Goal: Task Accomplishment & Management: Use online tool/utility

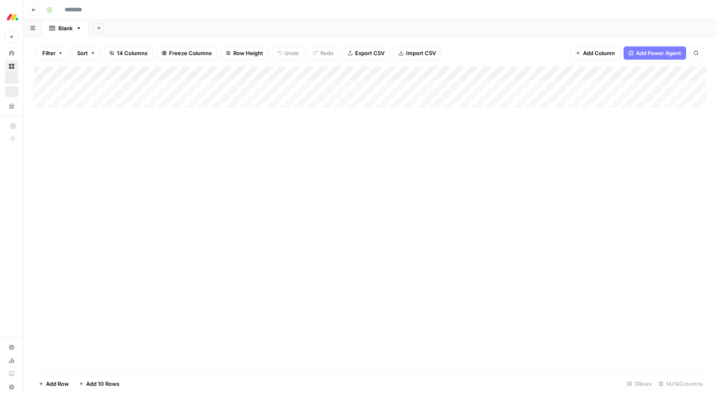
type input "**********"
click at [594, 76] on div "Add Column" at bounding box center [370, 94] width 673 height 56
click at [588, 165] on div "Add Column" at bounding box center [370, 218] width 673 height 304
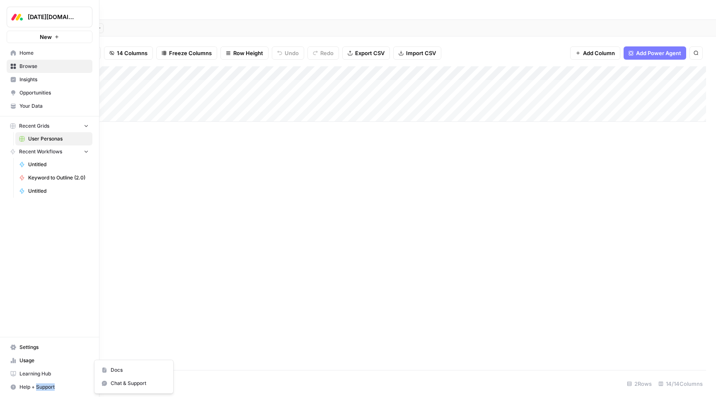
click at [28, 391] on button "Help + Support" at bounding box center [50, 386] width 86 height 13
click at [25, 385] on span "Help + Support" at bounding box center [53, 386] width 69 height 7
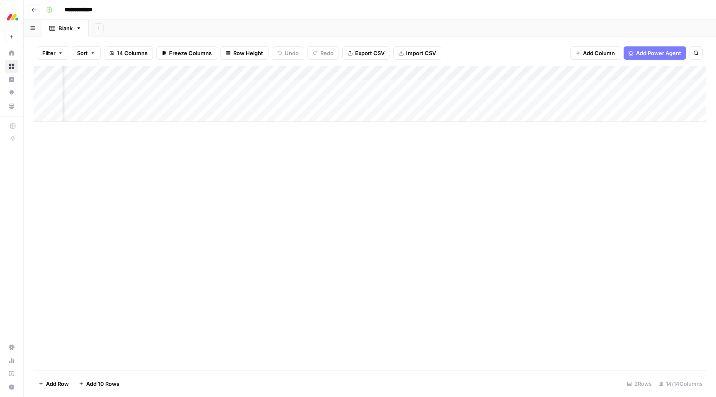
scroll to position [0, 762]
click at [399, 72] on div "Add Column" at bounding box center [370, 94] width 673 height 56
click at [389, 152] on div "Add Column" at bounding box center [370, 218] width 673 height 304
click at [561, 72] on div "Add Column" at bounding box center [370, 94] width 673 height 56
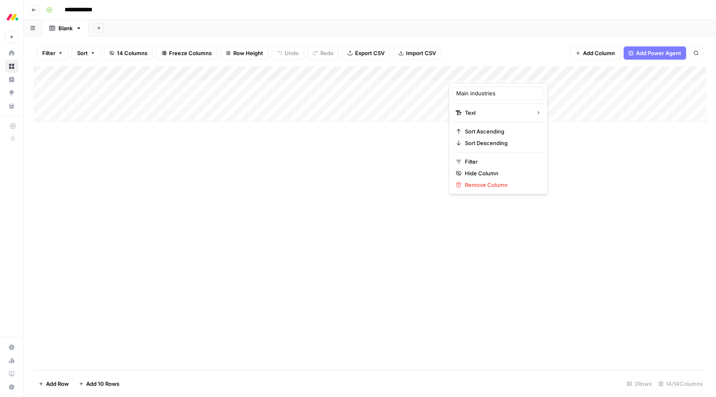
click at [537, 72] on div at bounding box center [509, 74] width 120 height 17
click at [543, 93] on div "Add Column" at bounding box center [370, 94] width 673 height 56
click at [563, 73] on div "Add Column" at bounding box center [370, 94] width 673 height 56
click at [547, 127] on div "Add Column" at bounding box center [370, 218] width 673 height 304
click at [560, 71] on div "Add Column" at bounding box center [370, 94] width 673 height 56
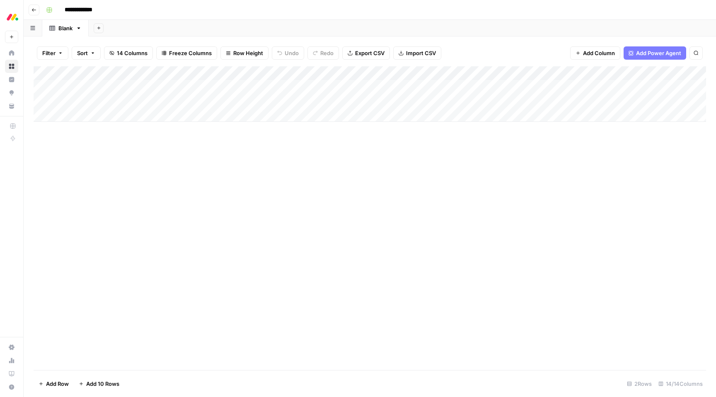
click at [540, 141] on div "Add Column" at bounding box center [370, 218] width 673 height 304
click at [563, 73] on div "Add Column" at bounding box center [370, 94] width 673 height 56
click at [547, 55] on div "Filter Sort 14 Columns Freeze Columns Row Height Undo Redo Export CSV Import CS…" at bounding box center [370, 53] width 673 height 27
click at [576, 53] on icon "button" at bounding box center [578, 53] width 5 height 5
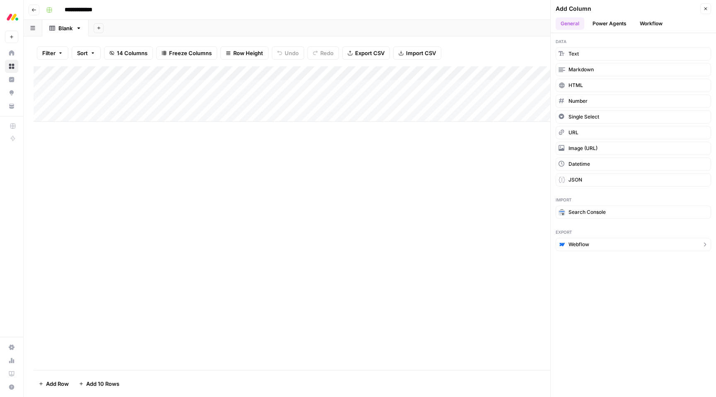
click at [574, 245] on span "Webflow" at bounding box center [579, 244] width 21 height 7
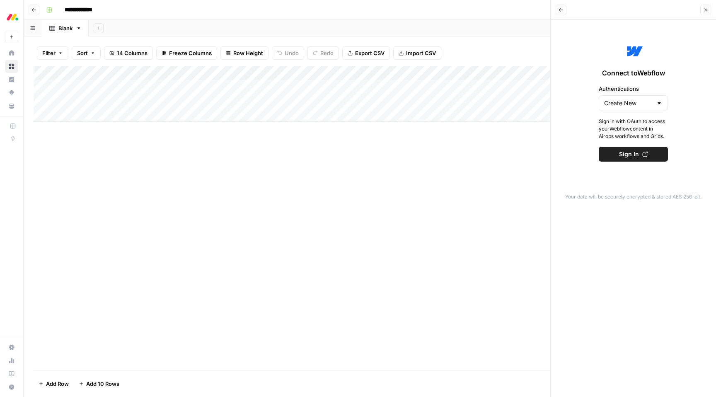
click at [558, 6] on button "Back" at bounding box center [561, 10] width 11 height 11
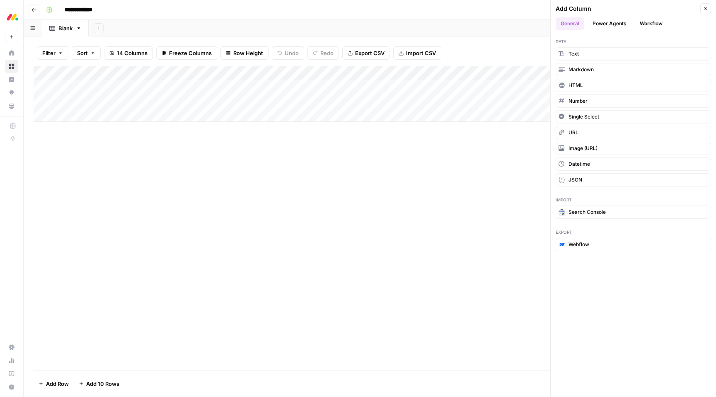
click at [642, 21] on button "Workflow" at bounding box center [651, 23] width 33 height 12
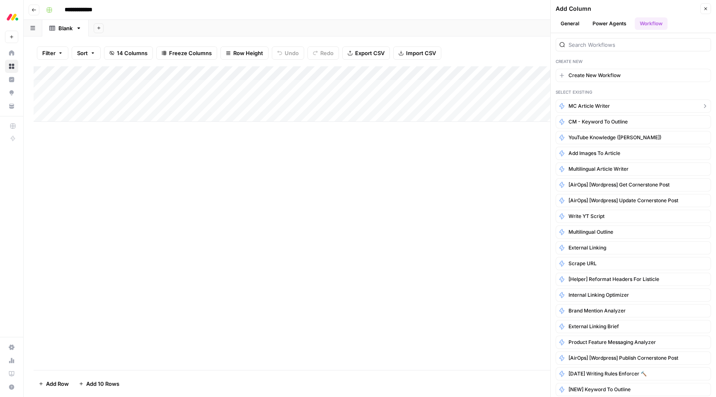
click at [589, 108] on span "MC Article Writer" at bounding box center [589, 105] width 41 height 7
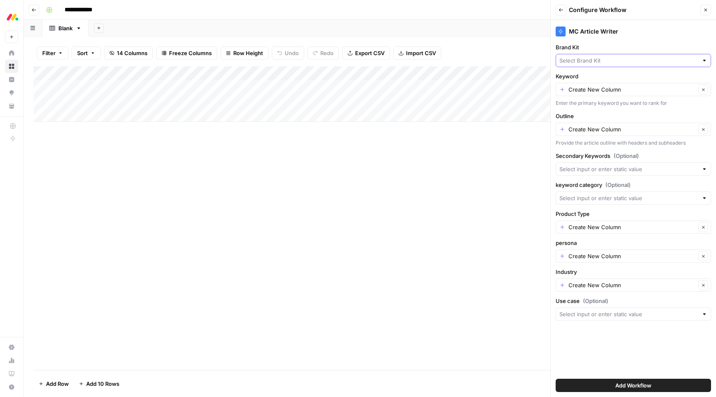
click at [585, 58] on input "Brand Kit" at bounding box center [628, 60] width 139 height 8
click at [589, 48] on label "Brand Kit" at bounding box center [633, 47] width 155 height 8
click at [589, 56] on input "Brand Kit" at bounding box center [628, 60] width 139 height 8
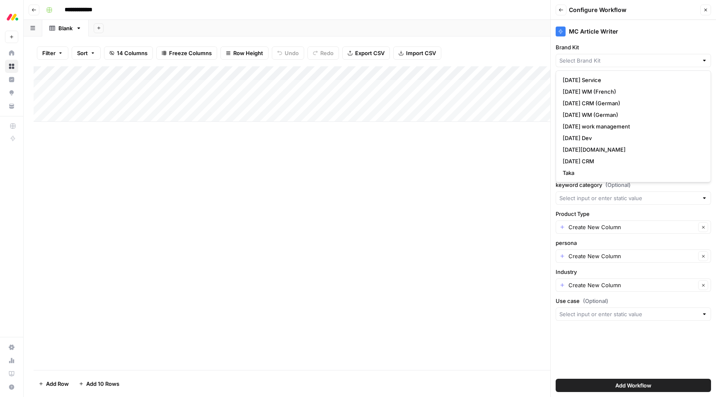
click at [541, 149] on div "Add Column" at bounding box center [370, 218] width 673 height 304
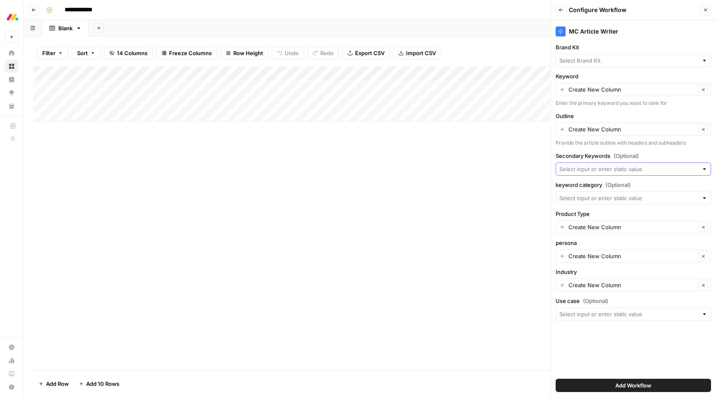
click at [573, 167] on input "Secondary Keywords (Optional)" at bounding box center [628, 169] width 139 height 8
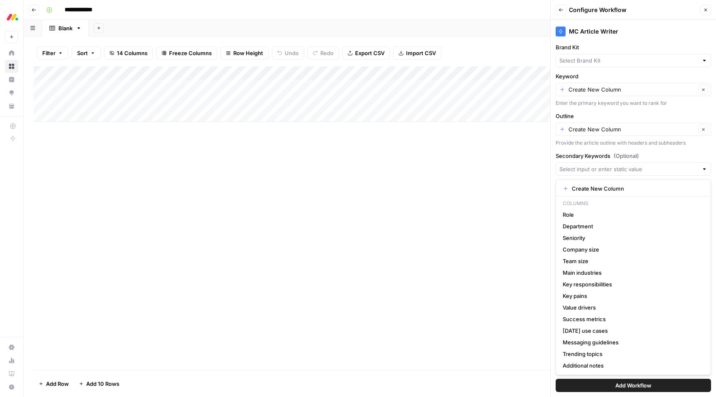
click at [516, 176] on div "Add Column" at bounding box center [370, 218] width 673 height 304
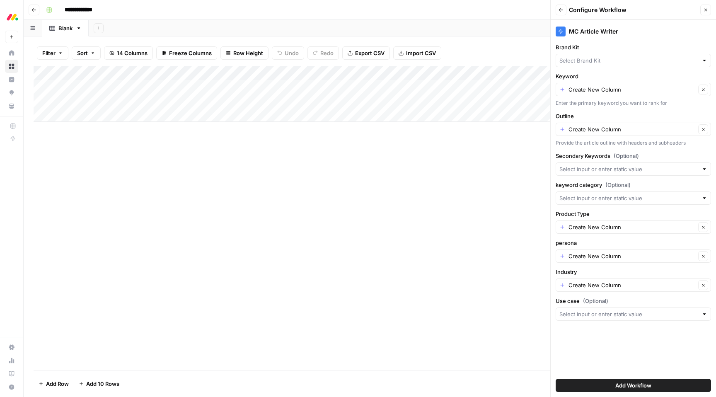
click at [577, 385] on button "Add Workflow" at bounding box center [633, 385] width 155 height 13
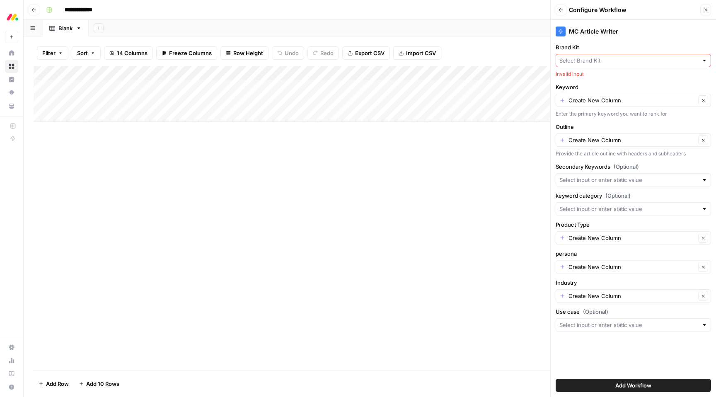
click at [581, 61] on input "Brand Kit" at bounding box center [628, 60] width 139 height 8
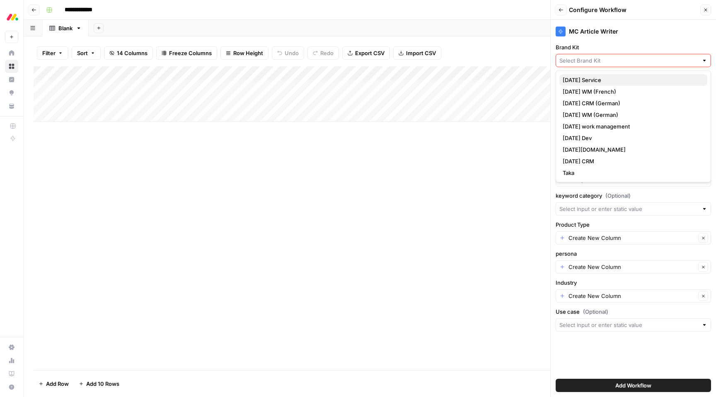
click at [578, 85] on button "monday Service" at bounding box center [633, 80] width 148 height 12
type input "monday Service"
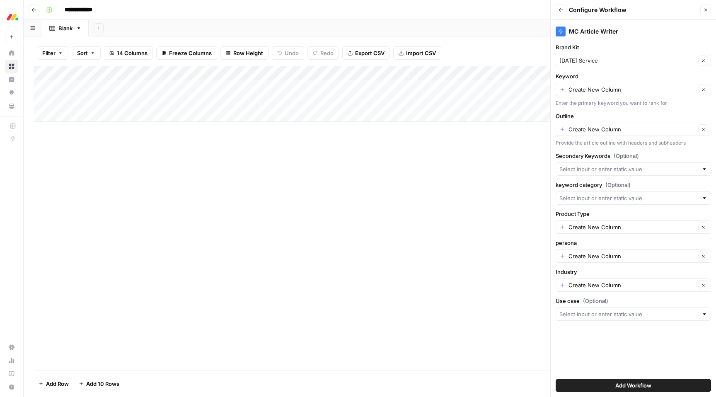
click at [566, 387] on button "Add Workflow" at bounding box center [633, 385] width 155 height 13
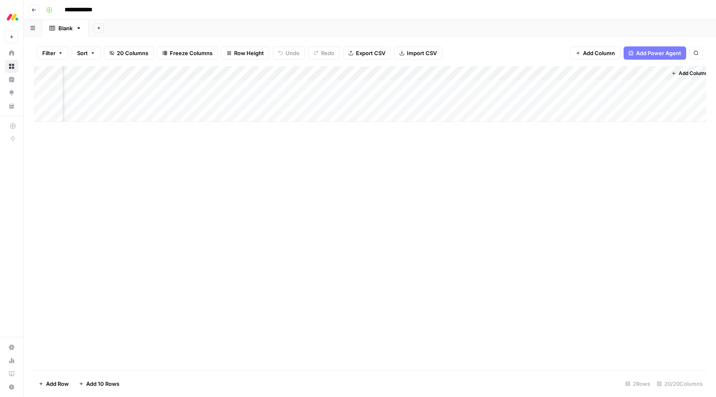
scroll to position [0, 1499]
click at [615, 84] on div "Add Column" at bounding box center [370, 94] width 673 height 56
click at [642, 73] on div "Add Column" at bounding box center [370, 94] width 673 height 56
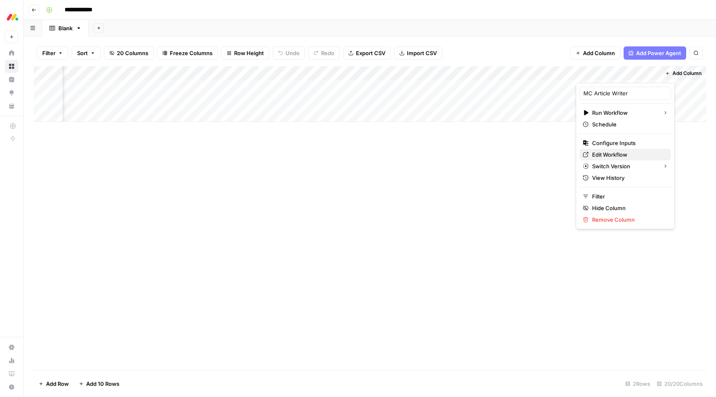
click at [609, 152] on span "Edit Workflow" at bounding box center [628, 154] width 73 height 8
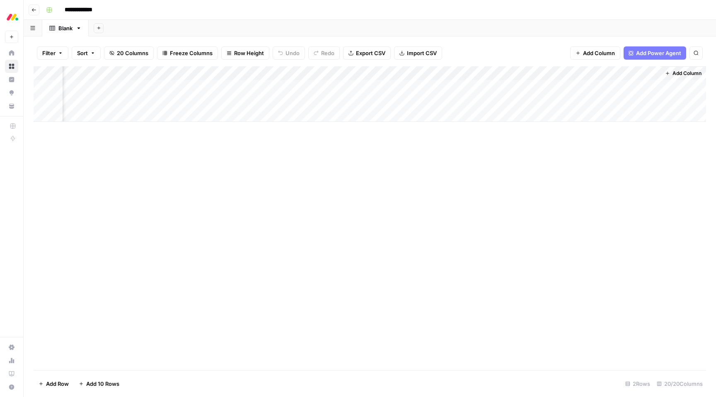
click at [642, 70] on div "Add Column" at bounding box center [370, 94] width 673 height 56
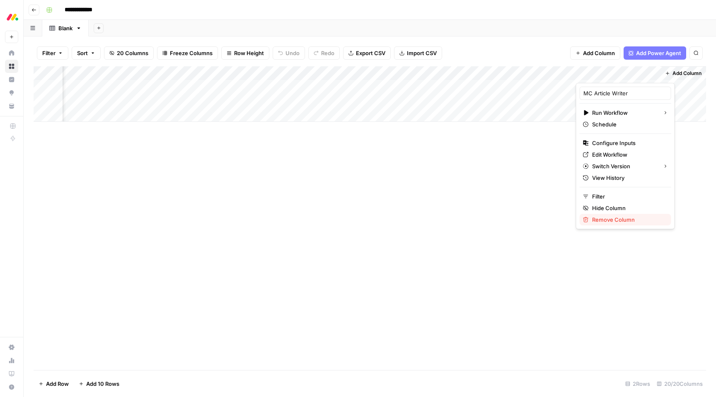
click at [631, 221] on span "Remove Column" at bounding box center [628, 220] width 73 height 8
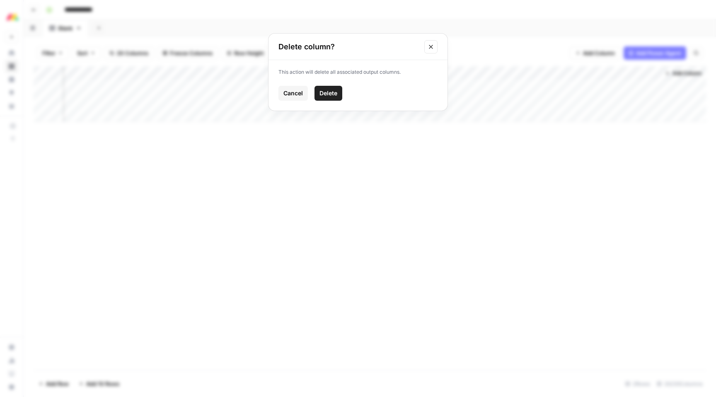
click at [338, 95] on button "Delete" at bounding box center [329, 93] width 28 height 15
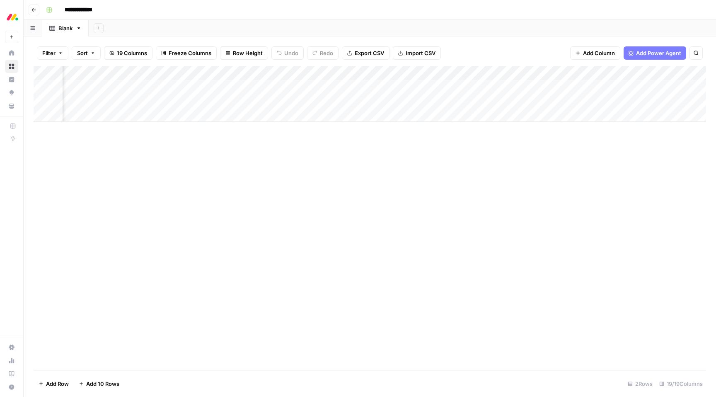
scroll to position [0, 0]
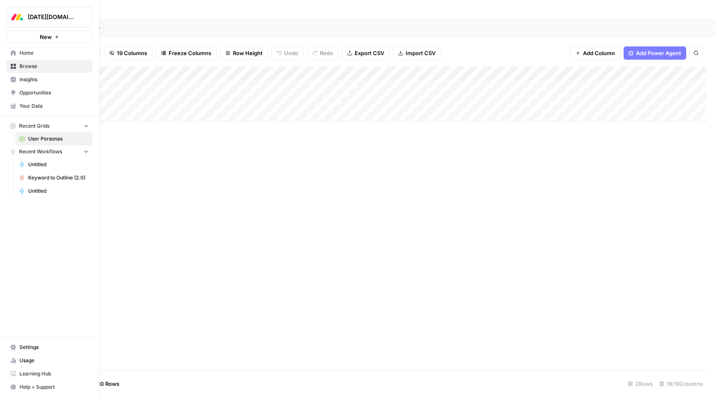
click at [34, 66] on span "Browse" at bounding box center [53, 66] width 69 height 7
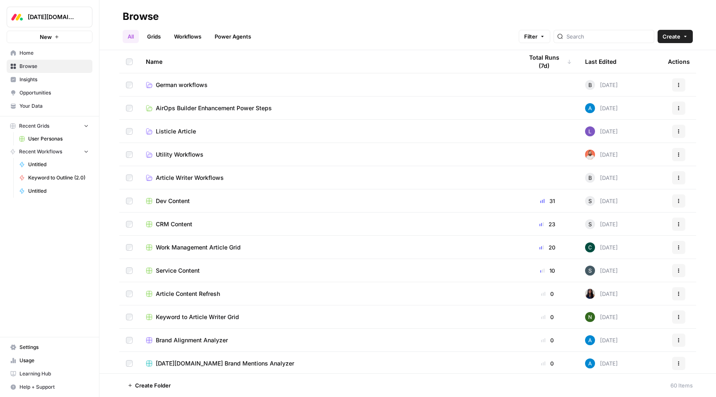
click at [164, 42] on link "Grids" at bounding box center [154, 36] width 24 height 13
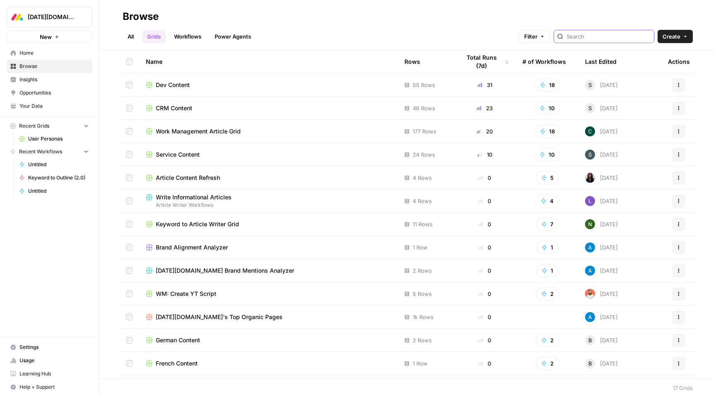
click at [591, 39] on input "search" at bounding box center [609, 36] width 84 height 8
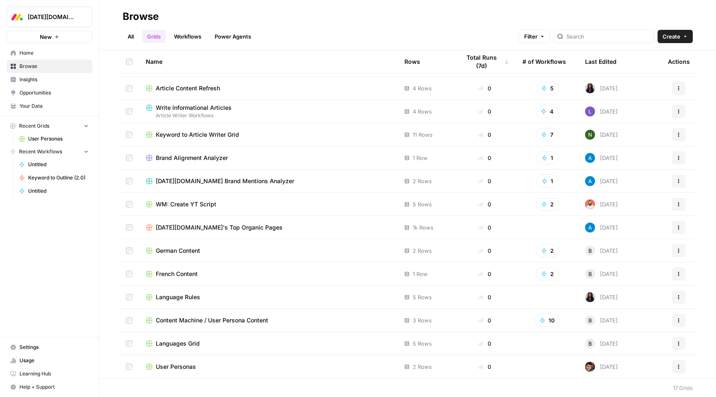
click at [183, 320] on span "Content Machine / User Persona Content" at bounding box center [212, 320] width 112 height 8
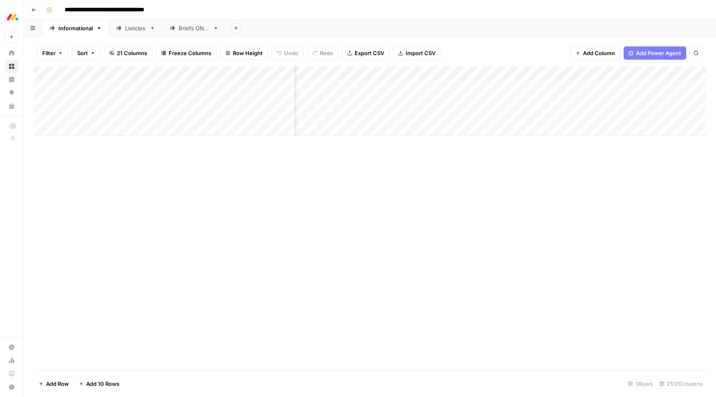
scroll to position [0, 85]
click at [482, 74] on div "Add Column" at bounding box center [370, 101] width 673 height 70
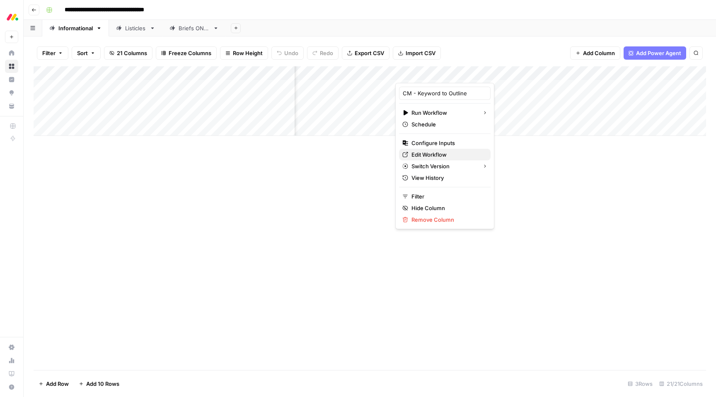
click at [432, 158] on span "Edit Workflow" at bounding box center [448, 154] width 73 height 8
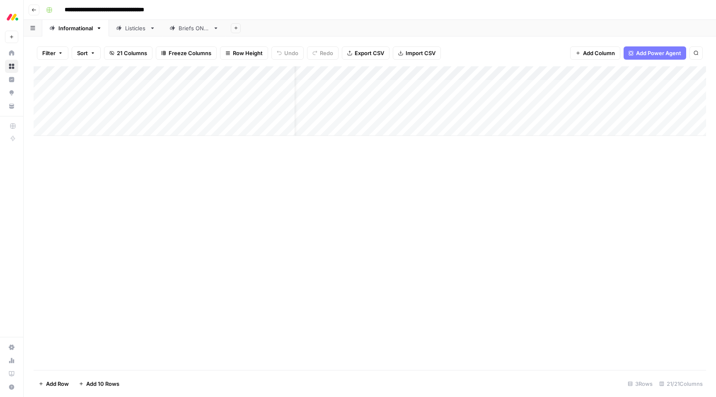
scroll to position [0, 0]
click at [271, 90] on div "Add Column" at bounding box center [370, 101] width 673 height 70
click at [269, 85] on div "Add Column" at bounding box center [370, 101] width 673 height 70
click at [380, 157] on div "Add Column" at bounding box center [370, 218] width 673 height 304
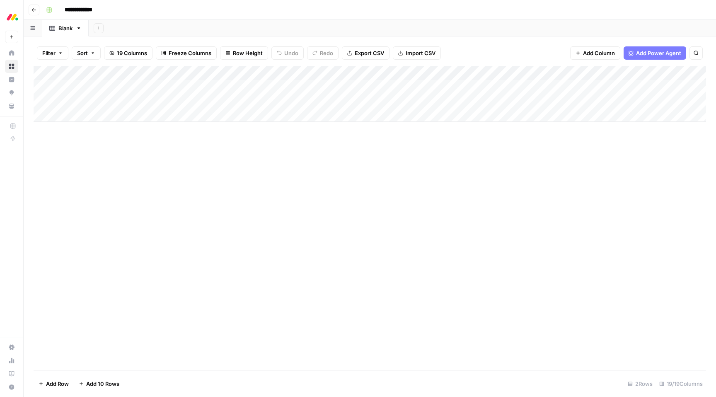
click at [88, 87] on div "Add Column" at bounding box center [370, 94] width 673 height 56
click at [144, 151] on div "Add Column" at bounding box center [370, 218] width 673 height 304
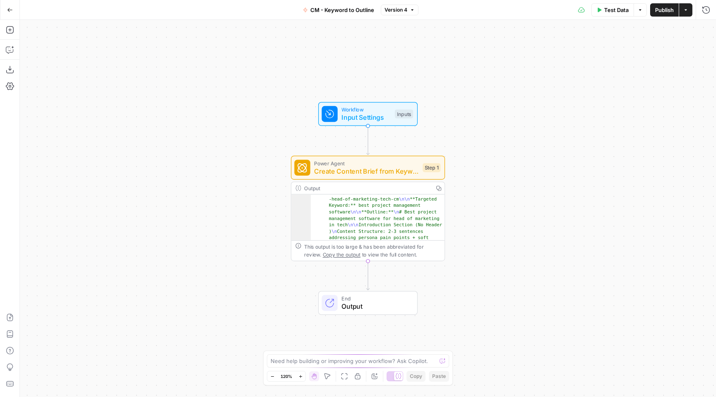
scroll to position [21, 0]
click at [394, 148] on button "Edit Agent" at bounding box center [398, 149] width 13 height 13
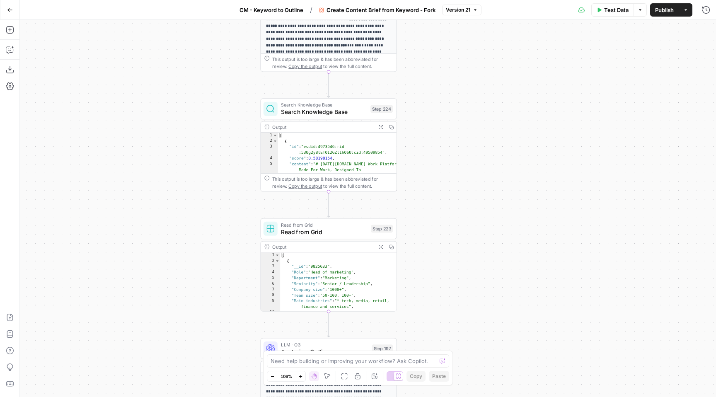
type textarea "**********"
click at [343, 281] on div "[ { "__id" : "9825633" , "Role" : "Head of marketing" , "Department" : "Marketi…" at bounding box center [338, 316] width 117 height 128
click at [378, 242] on button "Expand Output" at bounding box center [380, 247] width 11 height 11
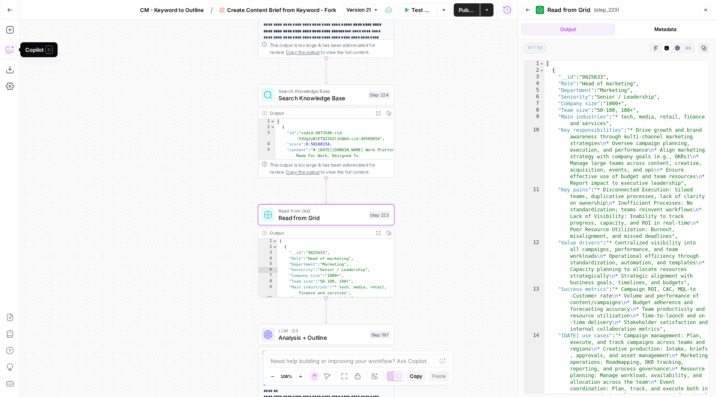
click at [7, 51] on icon "button" at bounding box center [10, 50] width 8 height 8
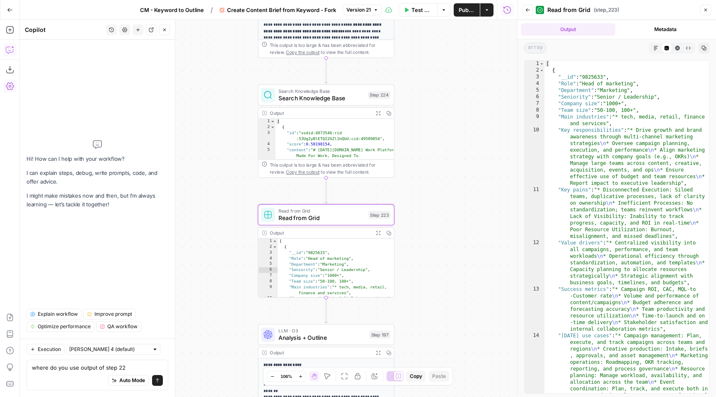
type textarea "where do you use output of step 223"
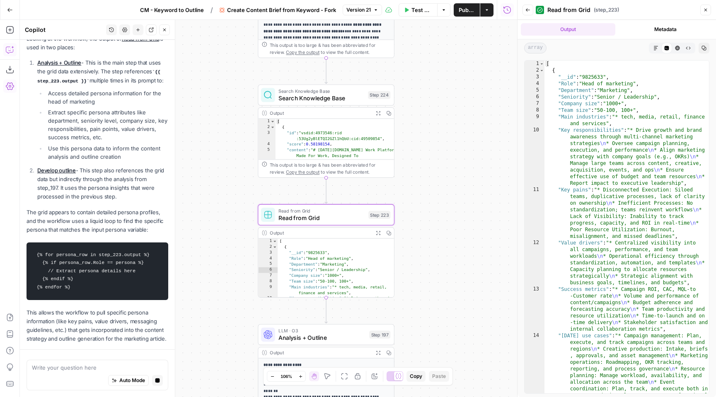
click at [66, 84] on p "Analysis + Outline - This is the main step that uses the grid data extensively.…" at bounding box center [102, 71] width 131 height 27
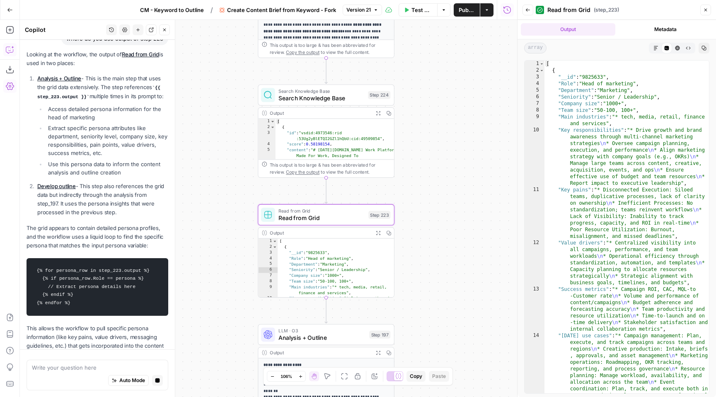
scroll to position [73, 0]
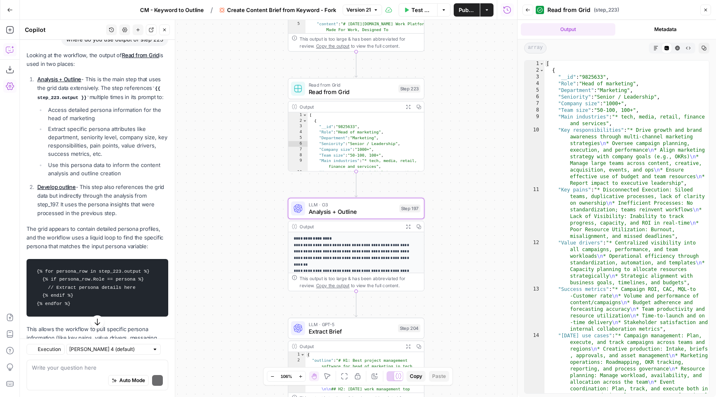
click at [67, 78] on link "Analysis + Outline" at bounding box center [59, 79] width 44 height 7
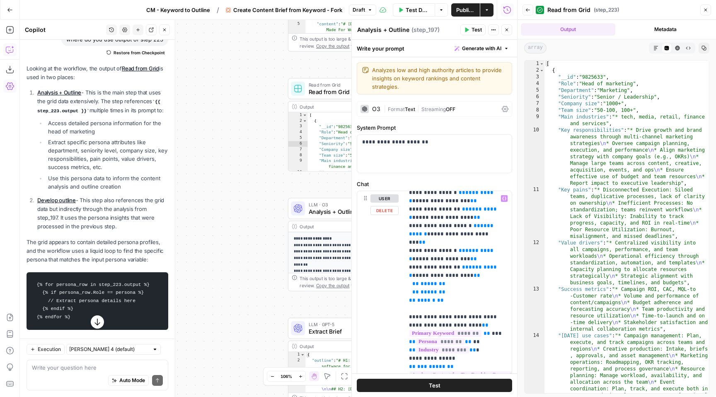
scroll to position [630, 1]
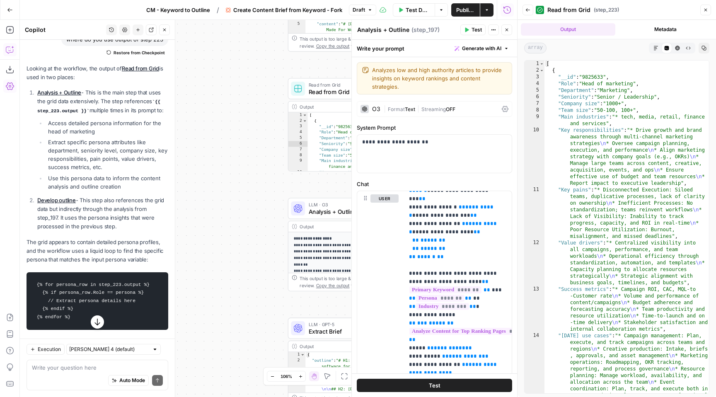
click at [260, 205] on div "Workflow Input Settings Inputs Google Search Perform Google Search Step 51 Outp…" at bounding box center [268, 208] width 497 height 377
click at [269, 142] on div "Workflow Input Settings Inputs Google Search Perform Google Search Step 51 Outp…" at bounding box center [268, 208] width 497 height 377
click at [506, 27] on button "Close" at bounding box center [506, 29] width 11 height 11
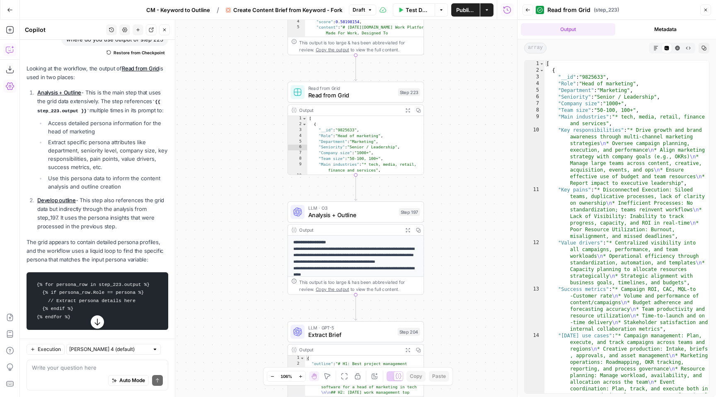
click at [347, 260] on p "**********" at bounding box center [356, 261] width 126 height 45
click at [352, 215] on span "Analysis + Outline" at bounding box center [351, 215] width 87 height 9
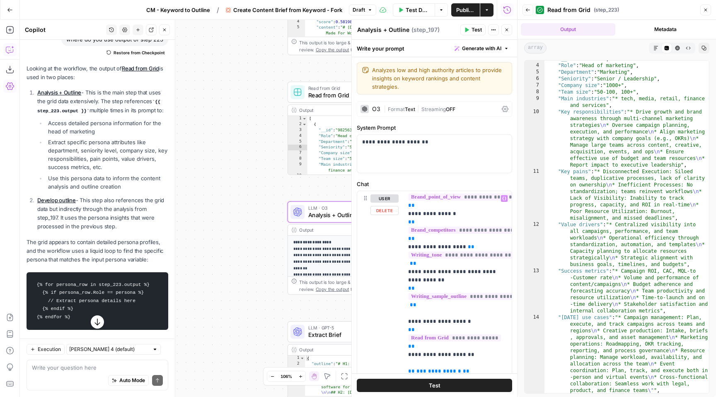
scroll to position [203, 2]
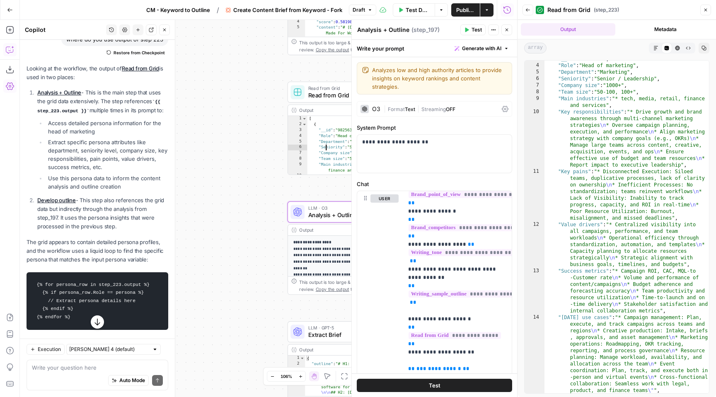
click at [325, 143] on div "[ { "__id" : "9825633" , "Role" : "Head of marketing" , "Department" : "Marketi…" at bounding box center [366, 180] width 117 height 128
click at [506, 30] on icon "button" at bounding box center [507, 30] width 3 height 3
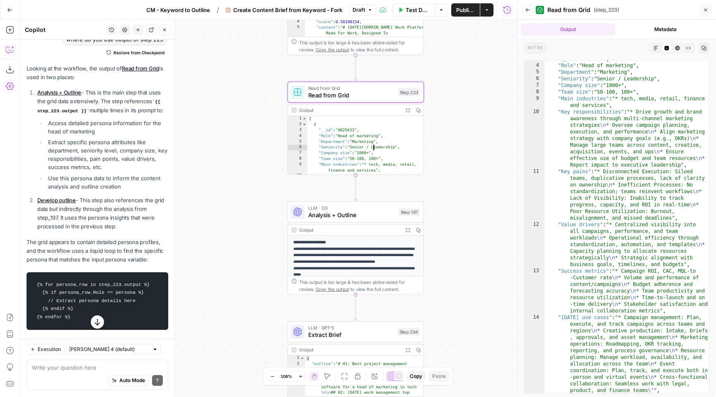
click at [369, 146] on div "[ { "__id" : "9825633" , "Role" : "Head of marketing" , "Department" : "Marketi…" at bounding box center [366, 180] width 117 height 128
click at [366, 141] on div "[ { "__id" : "9825633" , "Role" : "Head of marketing" , "Department" : "Marketi…" at bounding box center [366, 180] width 117 height 128
click at [330, 249] on p "**********" at bounding box center [356, 261] width 126 height 45
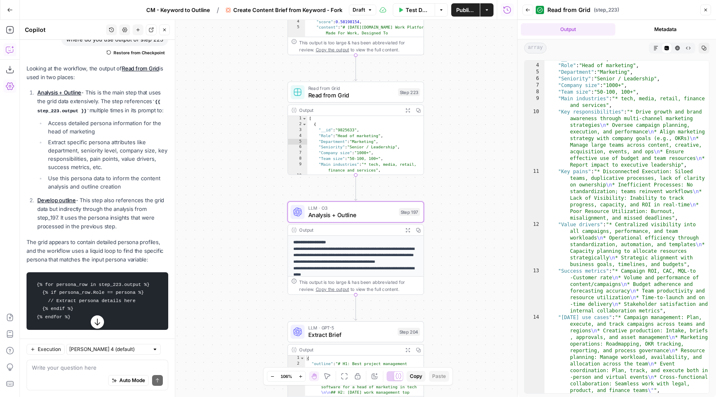
click at [320, 243] on strong "**********" at bounding box center [309, 242] width 33 height 4
click at [329, 219] on span "Analysis + Outline" at bounding box center [351, 215] width 87 height 9
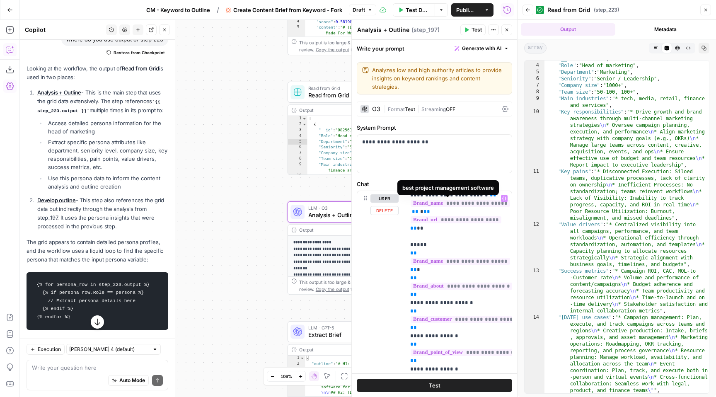
scroll to position [47, 0]
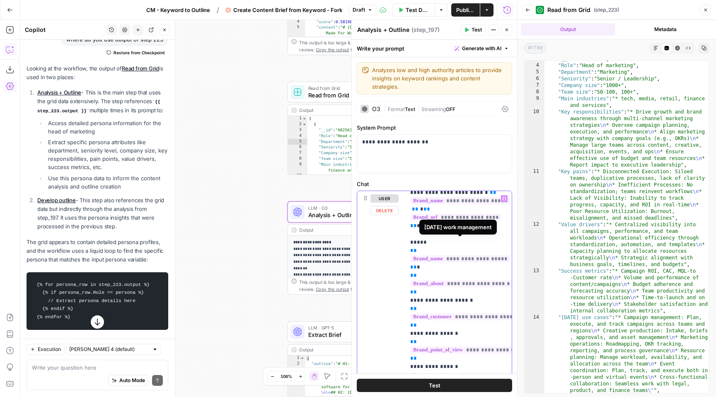
click at [425, 255] on span "**********" at bounding box center [460, 258] width 99 height 7
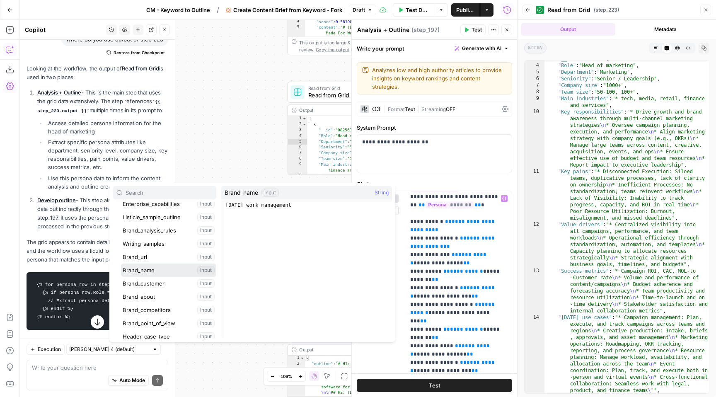
scroll to position [448, 0]
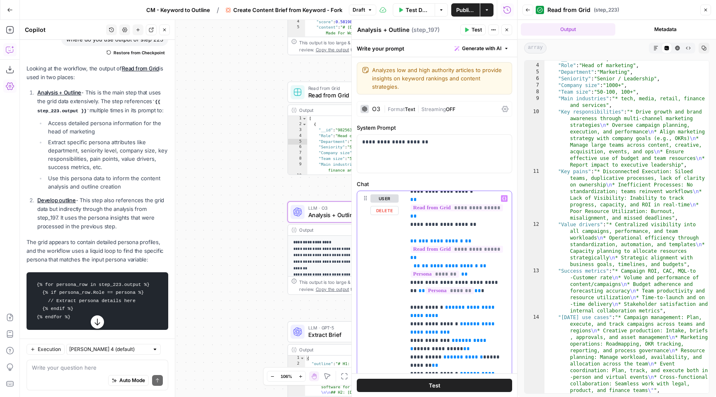
scroll to position [328, 0]
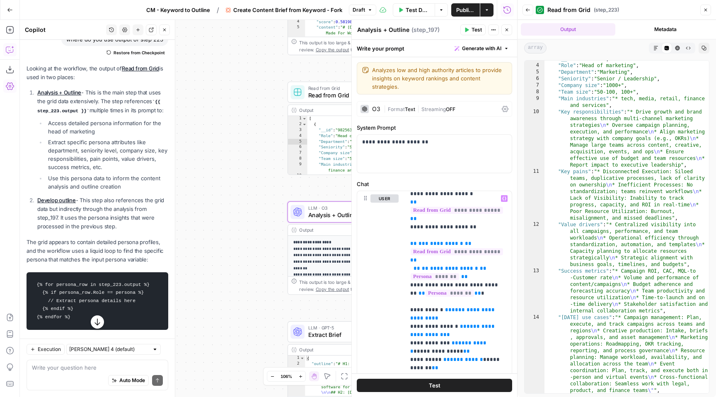
click at [326, 191] on div "Workflow Input Settings Inputs Google Search Perform Google Search Step 51 Outp…" at bounding box center [268, 208] width 497 height 377
click at [333, 161] on div "[ { "__id" : "9825633" , "Role" : "Head of marketing" , "Department" : "Marketi…" at bounding box center [366, 180] width 117 height 128
click at [333, 133] on div "[ { "__id" : "9825633" , "Role" : "Head of marketing" , "Department" : "Marketi…" at bounding box center [366, 180] width 117 height 128
click at [334, 130] on div "[ { "__id" : "9825633" , "Role" : "Head of marketing" , "Department" : "Marketi…" at bounding box center [366, 180] width 117 height 128
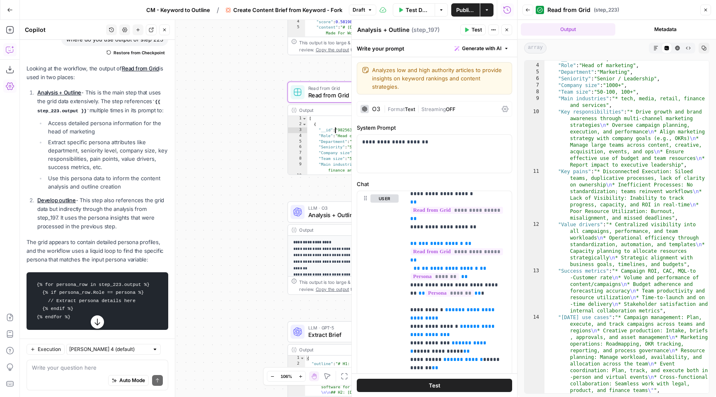
click at [334, 130] on div "[ { "__id" : "9825633" , "Role" : "Head of marketing" , "Department" : "Marketi…" at bounding box center [366, 180] width 117 height 128
click at [502, 30] on button "Close" at bounding box center [506, 29] width 11 height 11
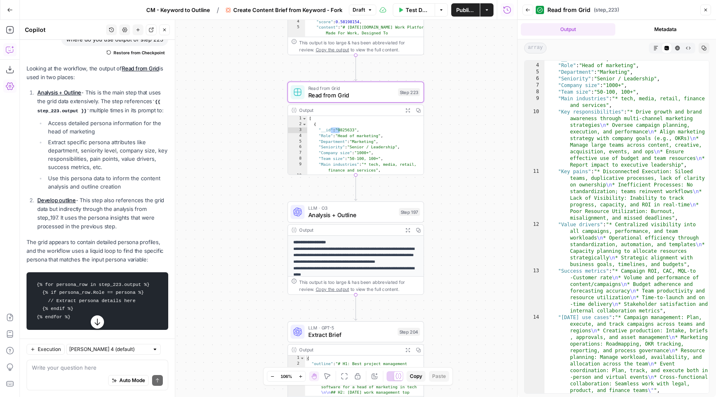
click at [352, 130] on div "[ { "__id" : "9825633" , "Role" : "Head of marketing" , "Department" : "Marketi…" at bounding box center [366, 180] width 117 height 128
click at [340, 136] on div "[ { "__id" : "9825633" , "Role" : "Head of marketing" , "Department" : "Marketi…" at bounding box center [366, 180] width 117 height 128
type textarea "**********"
click at [407, 109] on icon "button" at bounding box center [408, 110] width 4 height 4
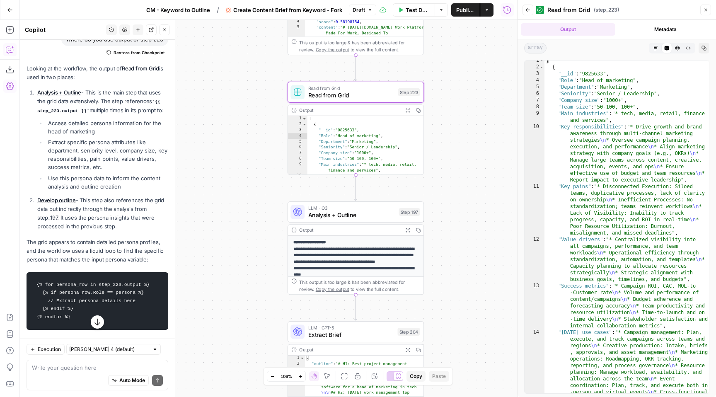
scroll to position [0, 0]
type textarea "**********"
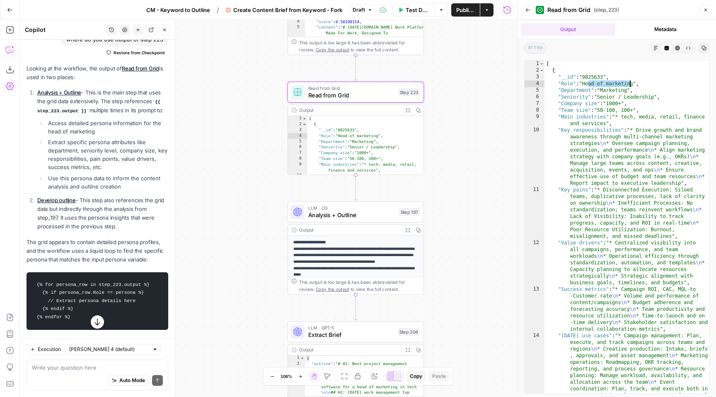
drag, startPoint x: 587, startPoint y: 82, endPoint x: 631, endPoint y: 84, distance: 44.4
click at [631, 84] on div "[ { "__id" : "9825633" , "Role" : "Head of marketing" , "Department" : "Marketi…" at bounding box center [627, 270] width 165 height 419
click at [361, 218] on span "Analysis + Outline" at bounding box center [351, 215] width 87 height 9
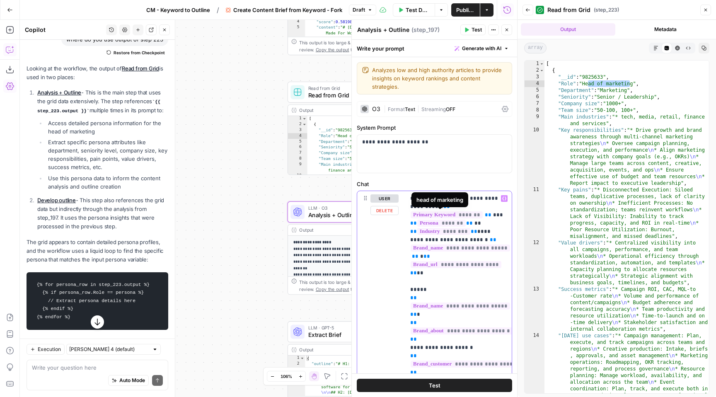
click at [426, 220] on span "*******" at bounding box center [441, 223] width 48 height 7
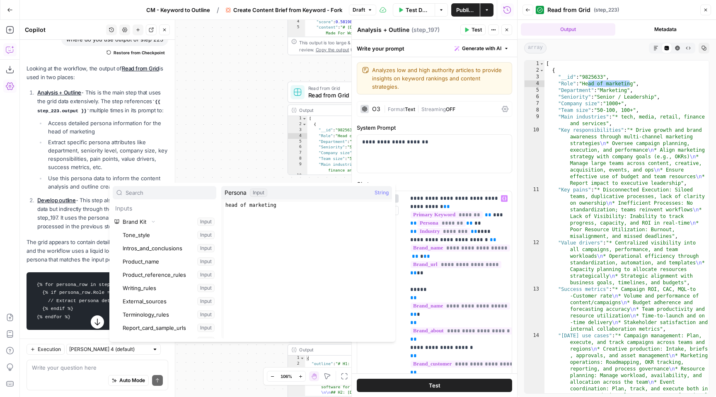
scroll to position [349, 0]
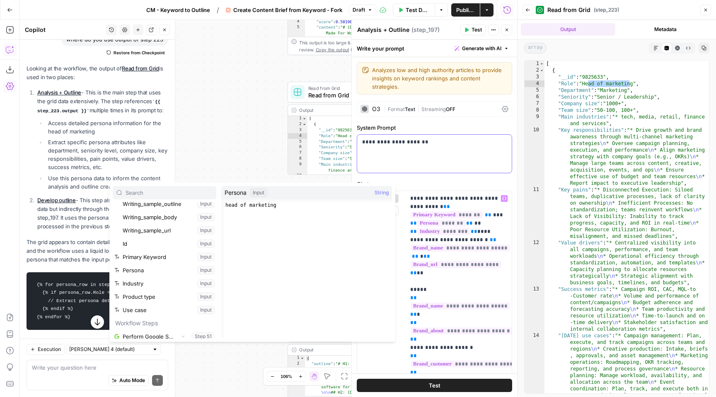
click at [431, 155] on div "**********" at bounding box center [434, 154] width 155 height 38
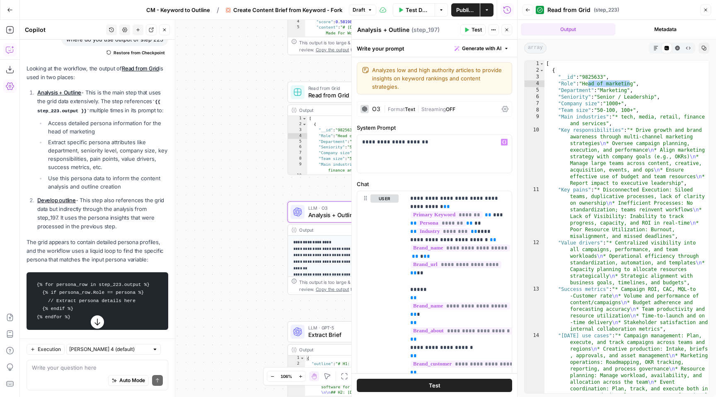
click at [242, 116] on div "Workflow Input Settings Inputs Google Search Perform Google Search Step 51 Outp…" at bounding box center [268, 208] width 497 height 377
click at [504, 30] on button "Close" at bounding box center [506, 29] width 11 height 11
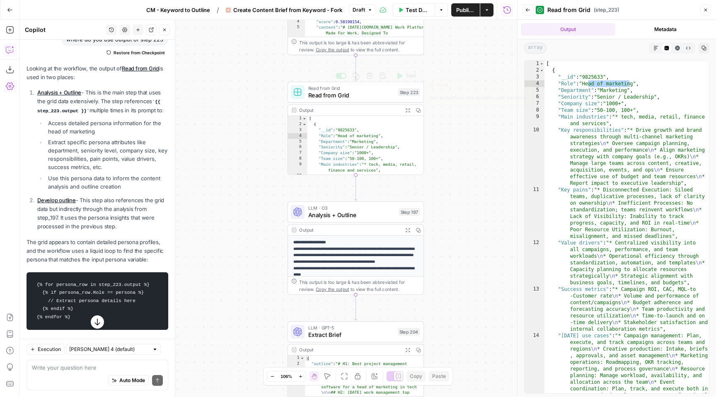
click at [331, 92] on span "Read from Grid" at bounding box center [351, 95] width 86 height 9
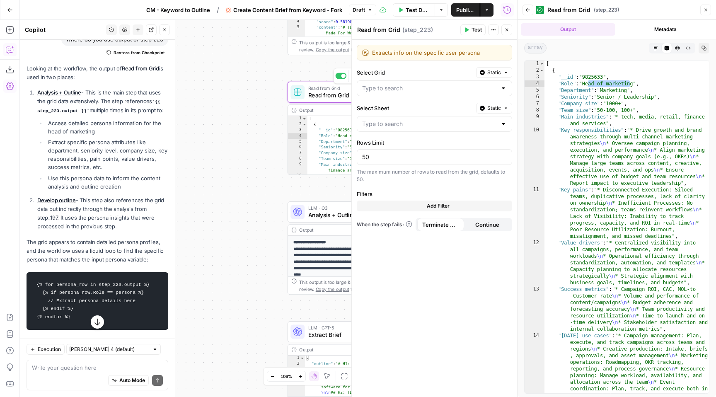
type input "Blank"
type input "User Personas"
click at [262, 103] on div "Workflow Input Settings Inputs Google Search Perform Google Search Step 51 Outp…" at bounding box center [268, 208] width 497 height 377
click at [507, 33] on button "Close" at bounding box center [506, 29] width 11 height 11
